Goal: Information Seeking & Learning: Learn about a topic

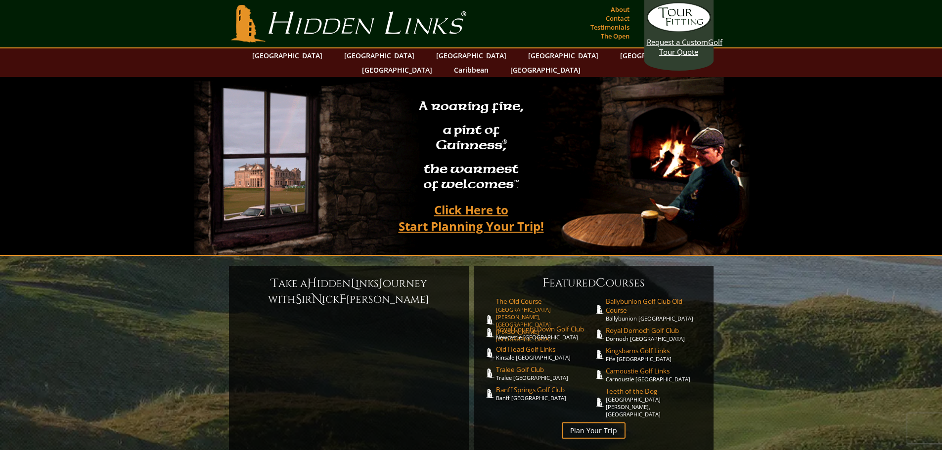
click at [513, 297] on span "The Old Course" at bounding box center [545, 301] width 98 height 9
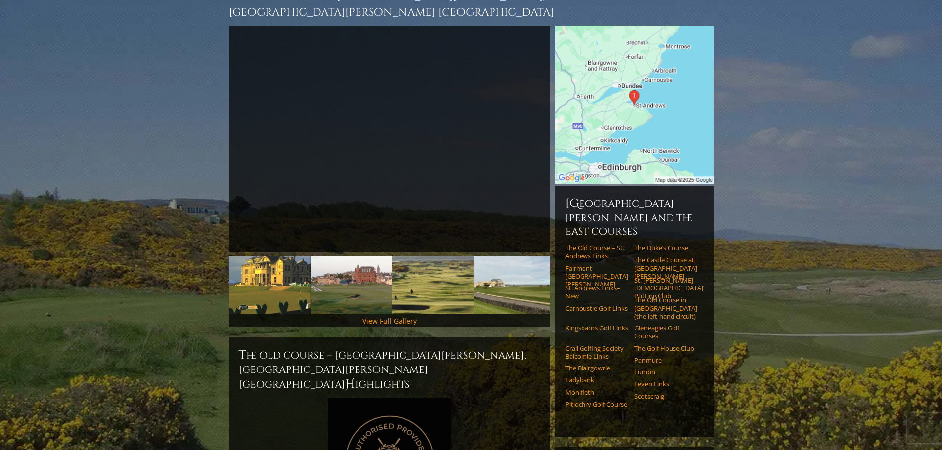
scroll to position [49, 0]
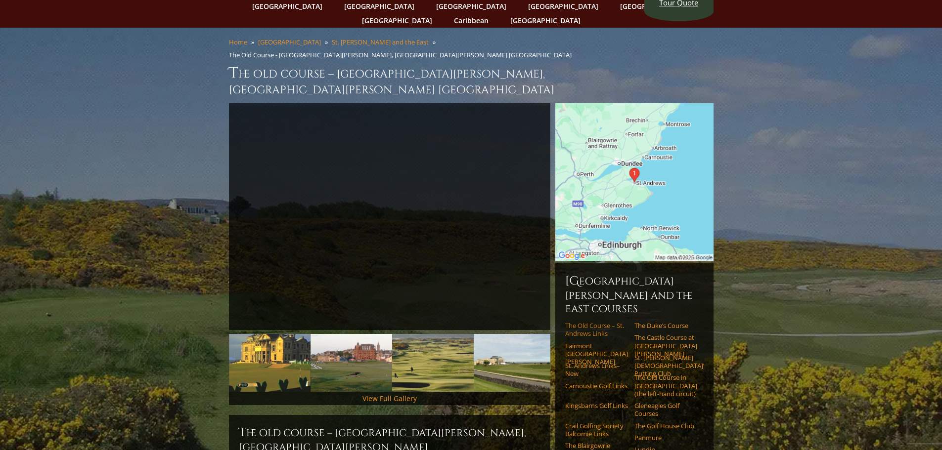
click at [592, 322] on link "The Old Course – St. Andrews Links" at bounding box center [596, 330] width 63 height 16
